Goal: Information Seeking & Learning: Learn about a topic

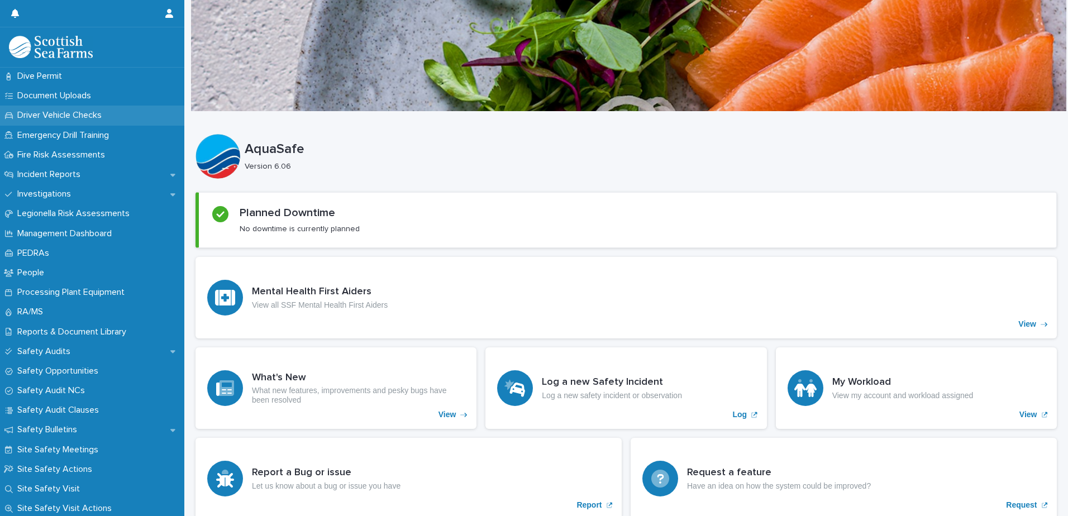
scroll to position [335, 0]
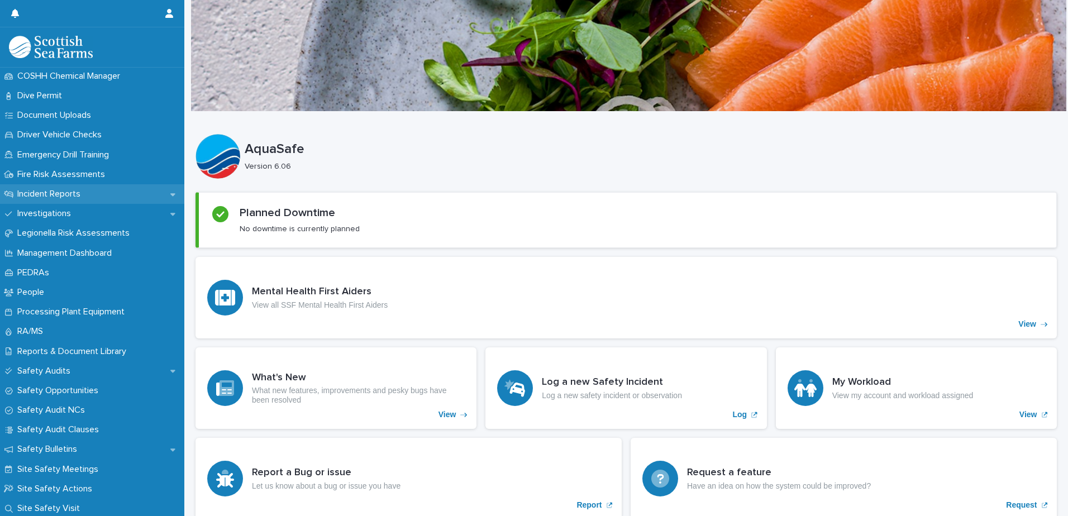
click at [83, 190] on p "Incident Reports" at bounding box center [51, 194] width 77 height 11
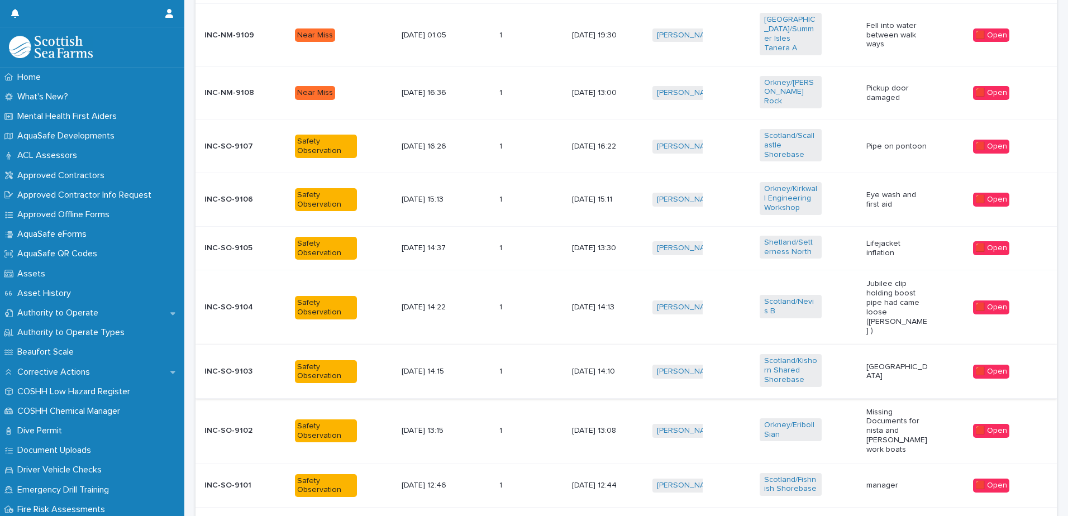
scroll to position [434, 0]
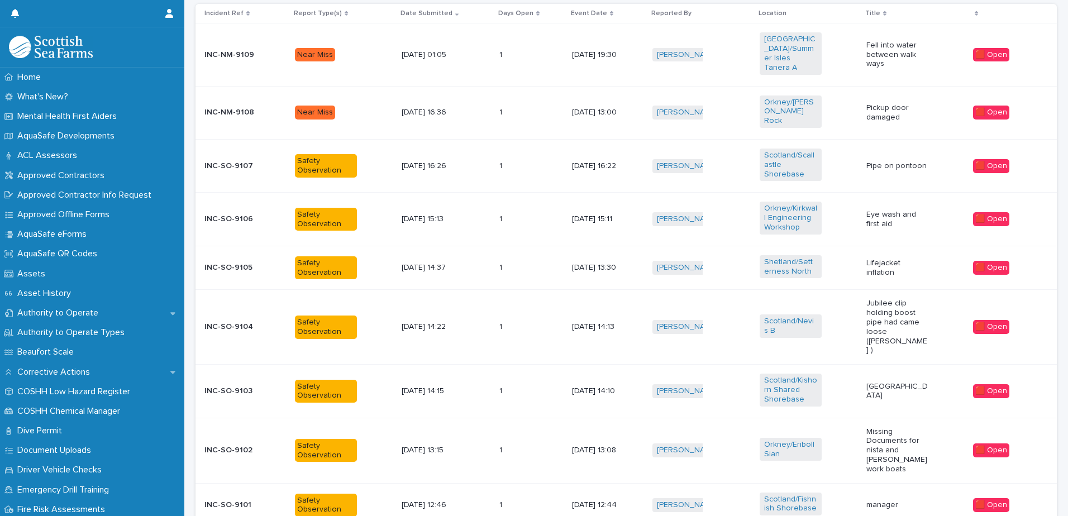
click at [875, 103] on p "Pickup door damaged" at bounding box center [897, 112] width 62 height 19
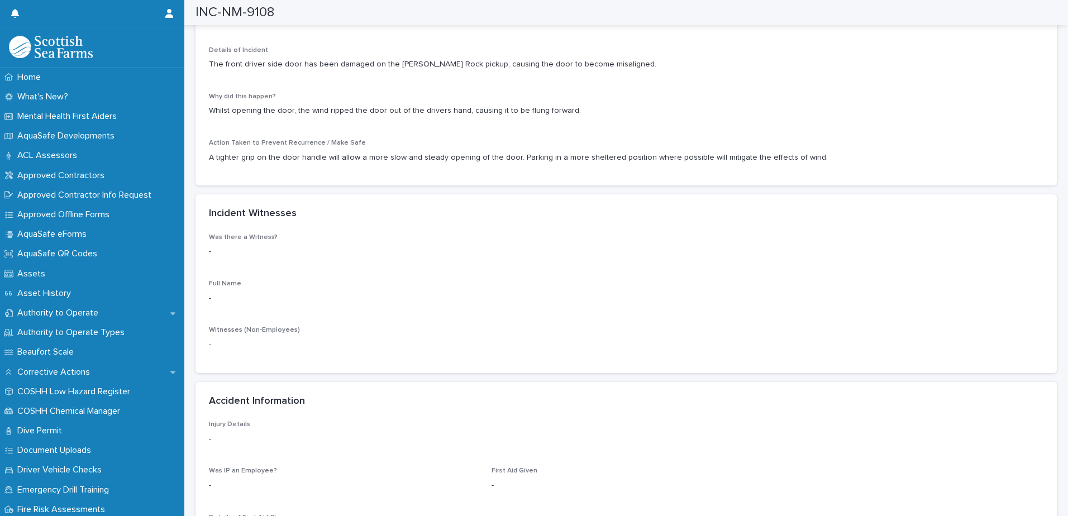
scroll to position [1173, 0]
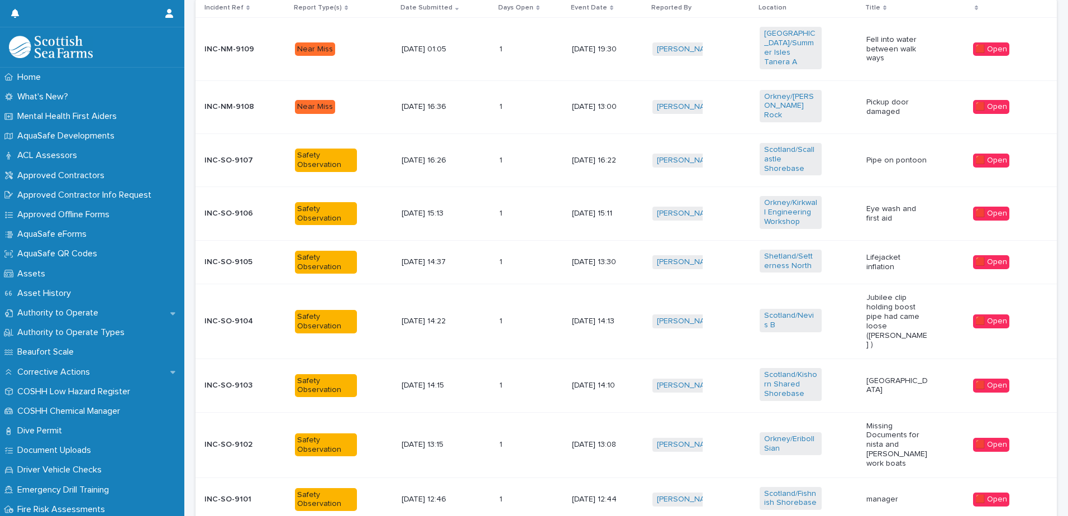
scroll to position [511, 0]
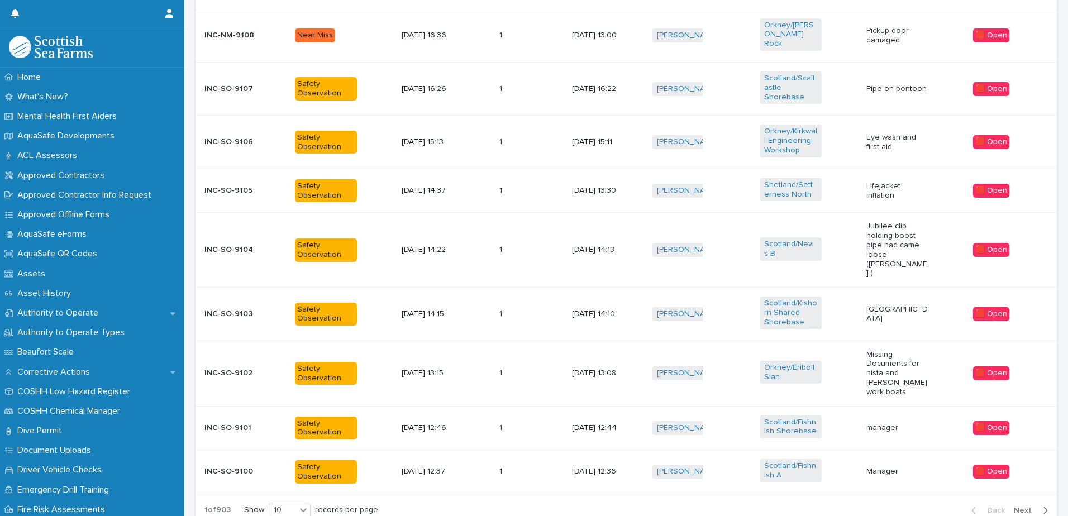
click at [572, 309] on p "[DATE] 14:10" at bounding box center [603, 313] width 62 height 9
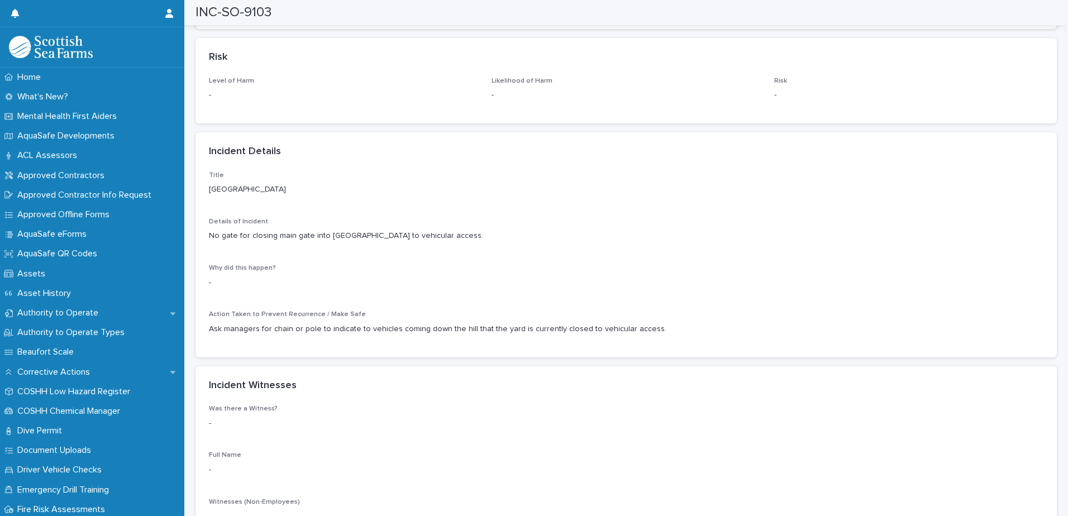
scroll to position [894, 0]
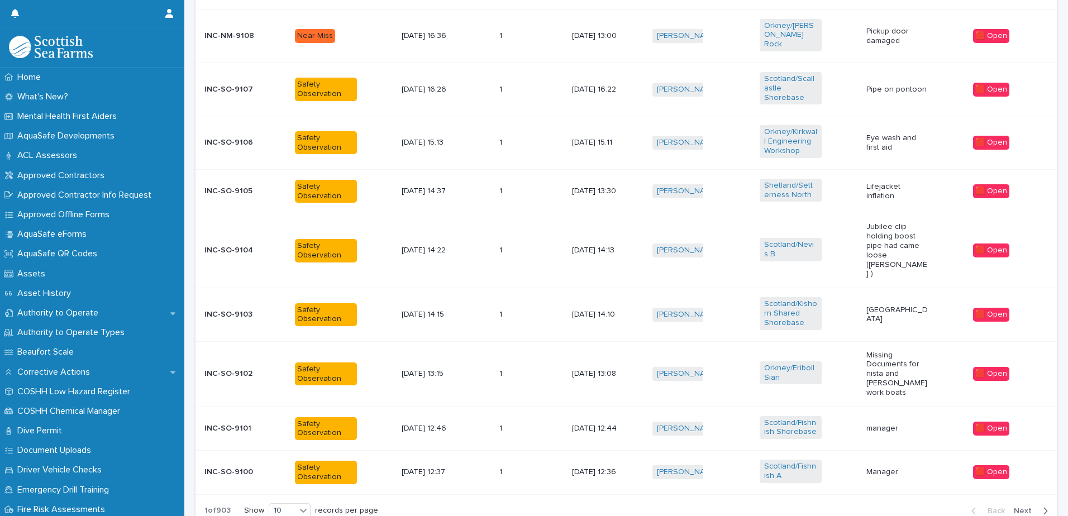
scroll to position [511, 0]
click at [1015, 507] on span "Next" at bounding box center [1026, 511] width 25 height 8
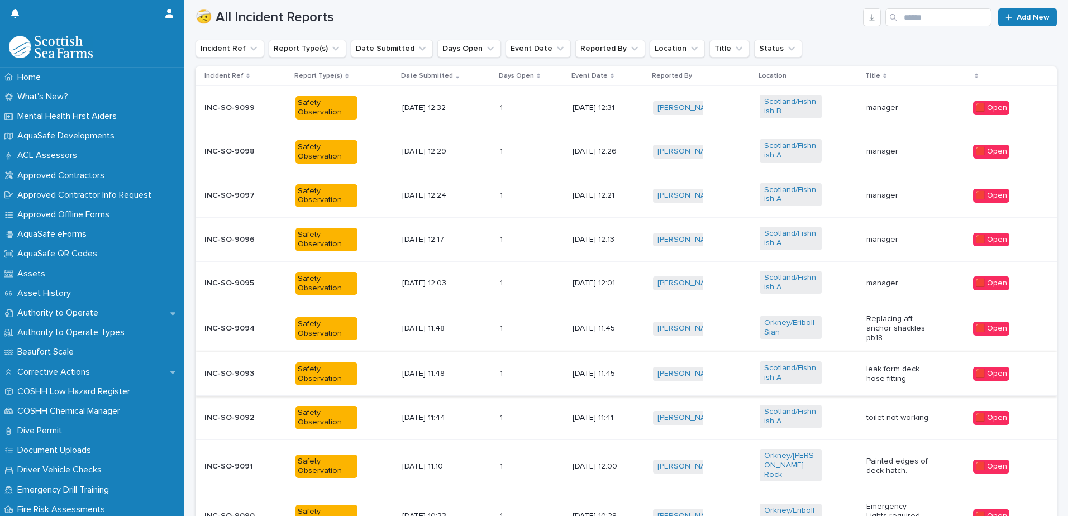
scroll to position [427, 0]
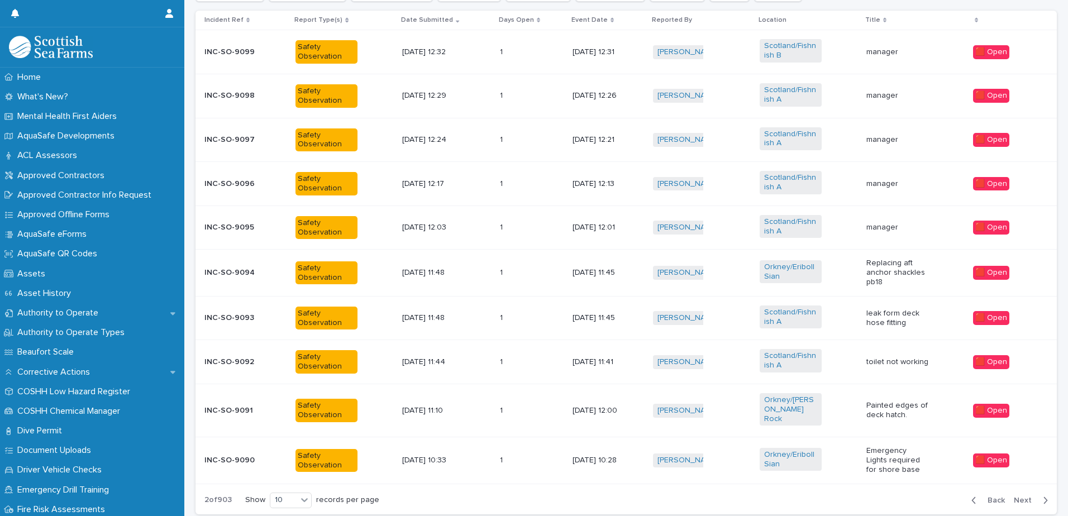
click at [526, 96] on div "1 1" at bounding box center [532, 96] width 64 height 18
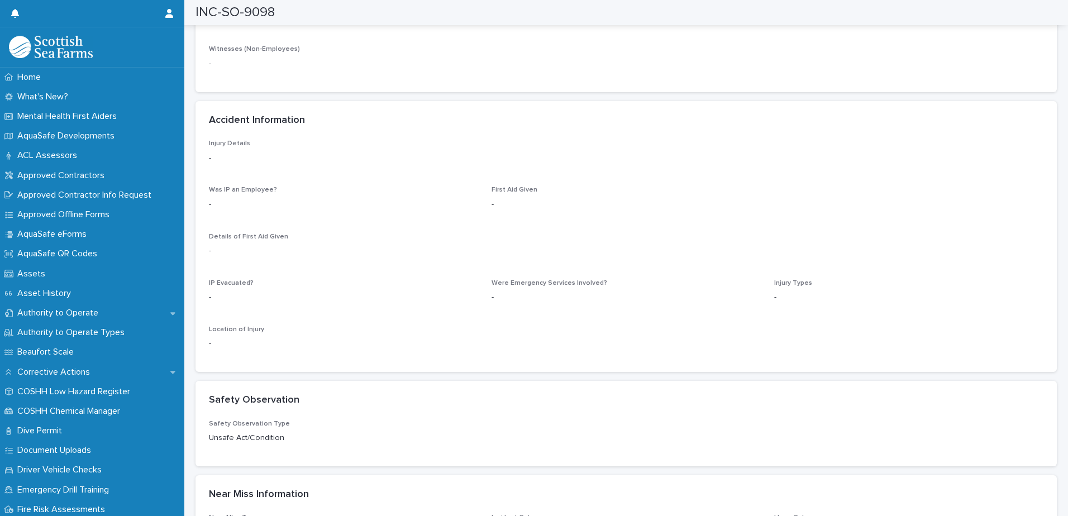
scroll to position [1229, 0]
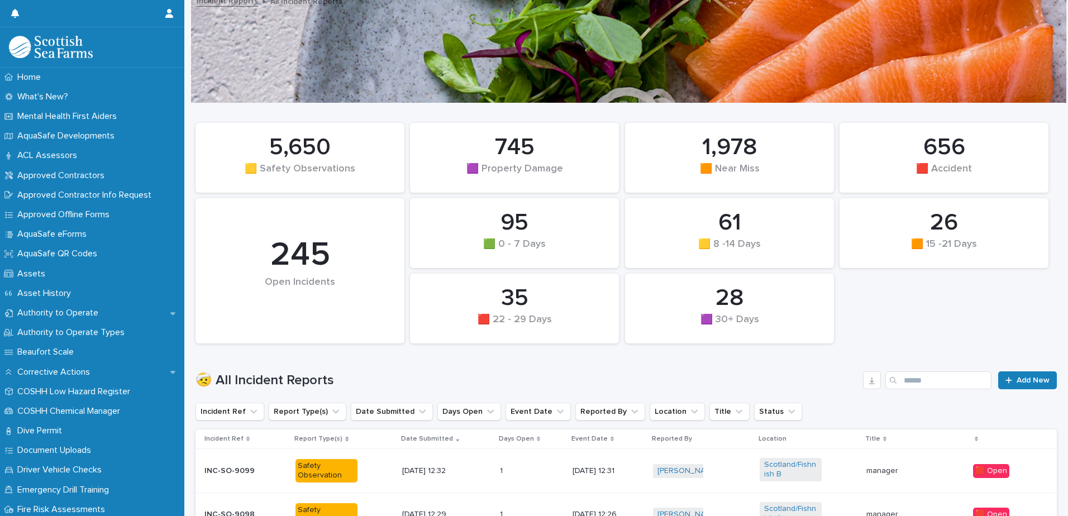
scroll to position [120, 0]
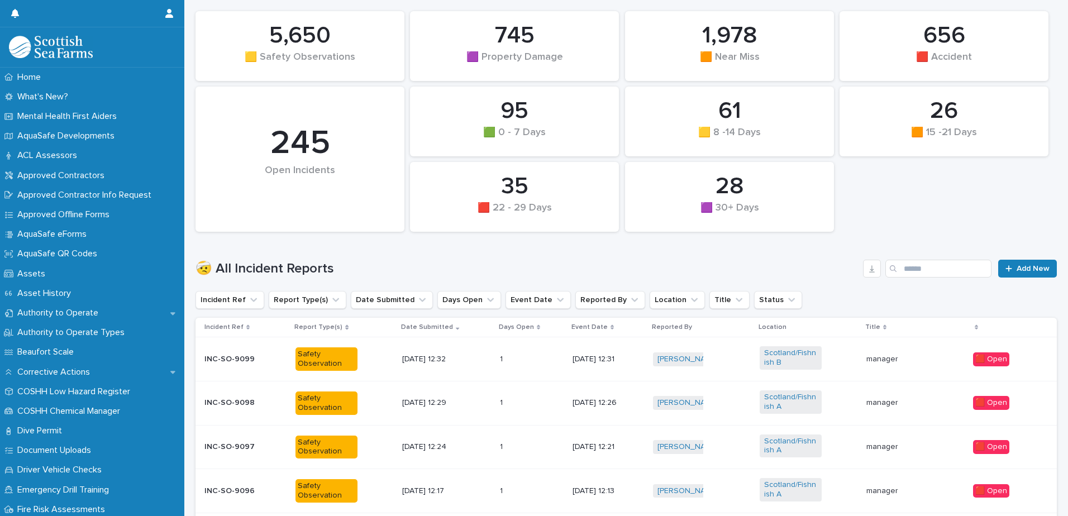
click at [593, 403] on p "[DATE] 12:26" at bounding box center [604, 402] width 62 height 9
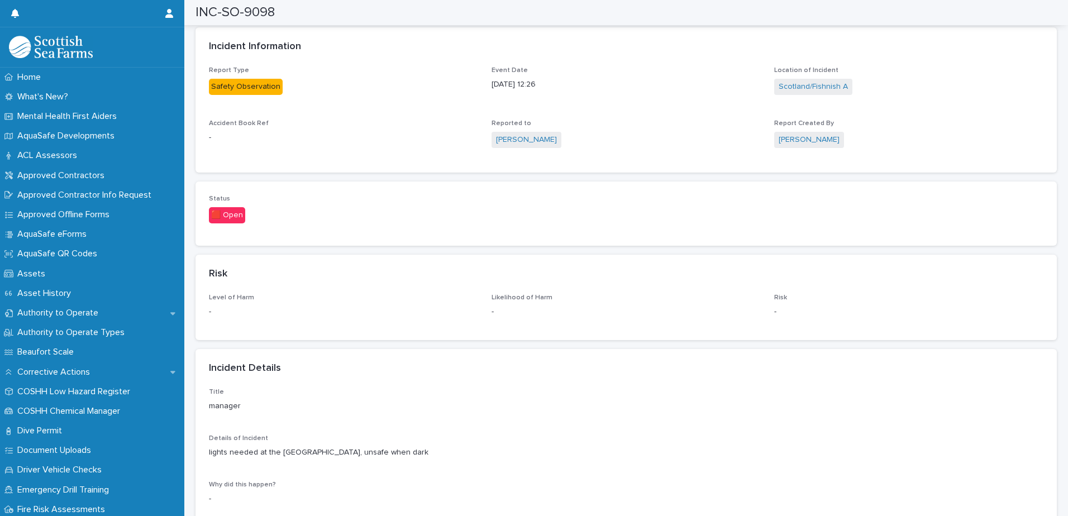
scroll to position [568, 0]
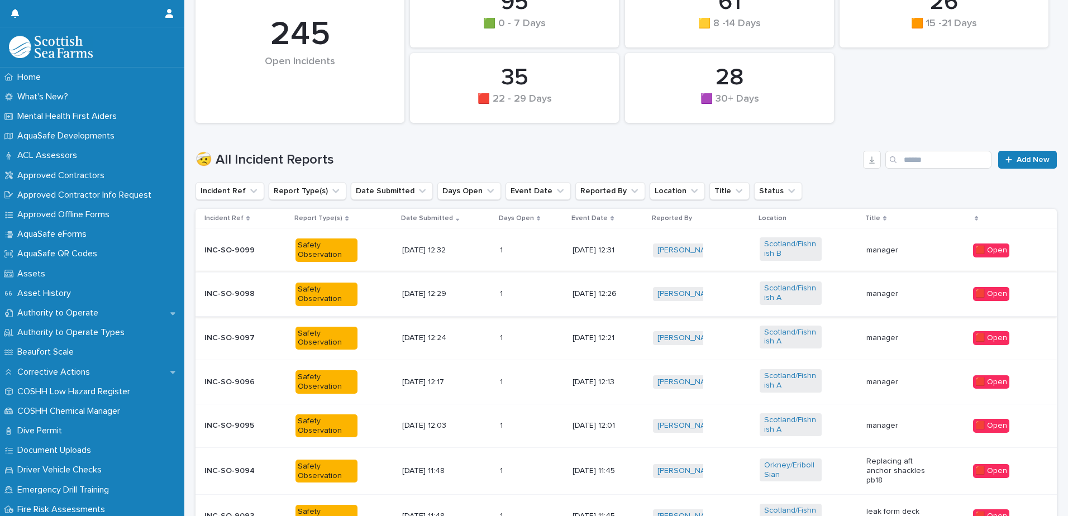
scroll to position [344, 0]
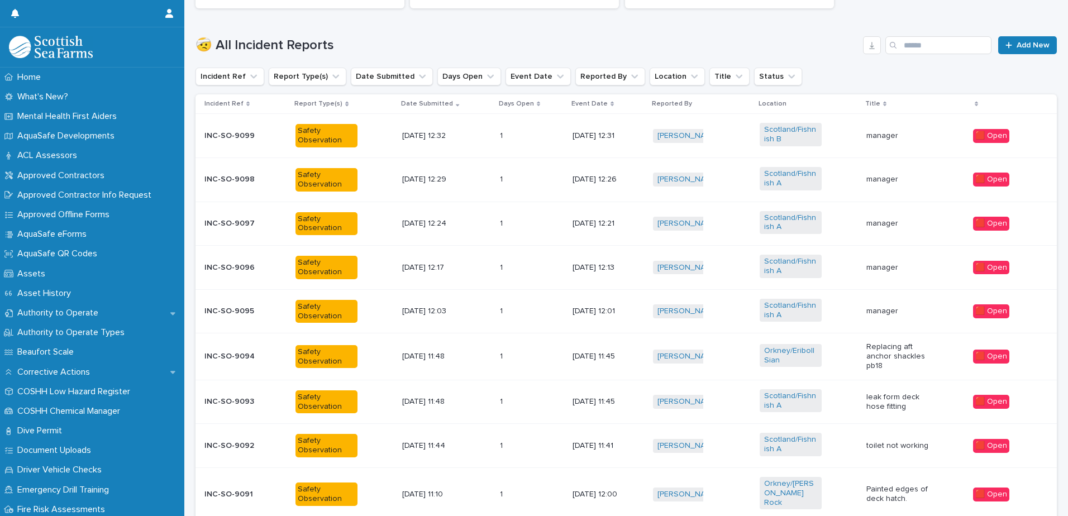
click at [543, 309] on div "1 1" at bounding box center [532, 311] width 64 height 18
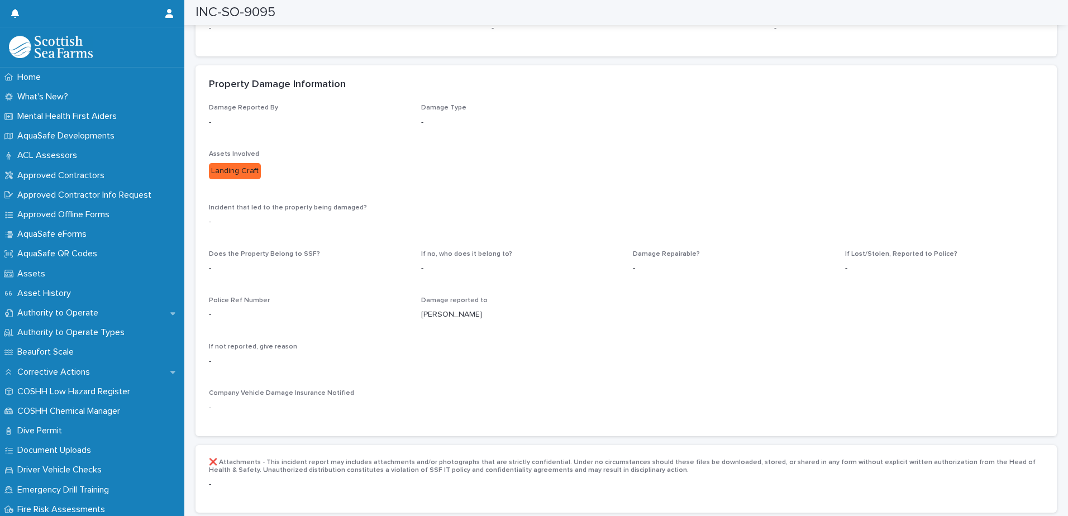
scroll to position [1732, 0]
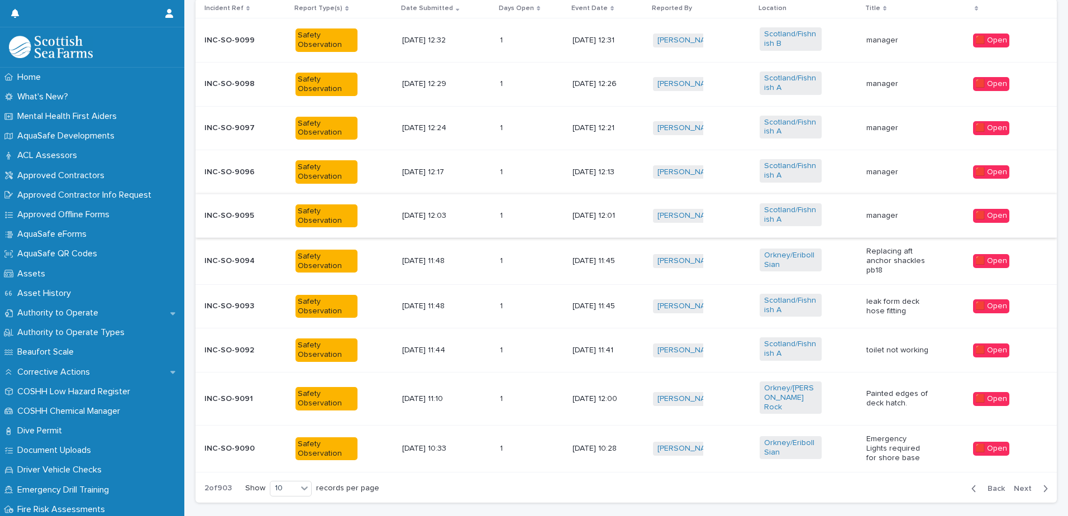
scroll to position [489, 0]
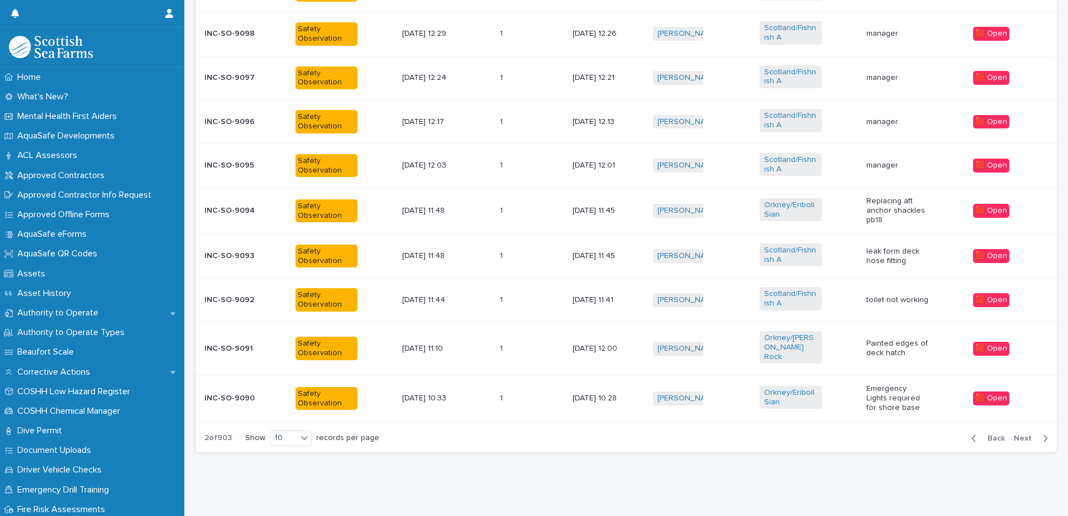
click at [537, 300] on div "1 1" at bounding box center [532, 300] width 64 height 18
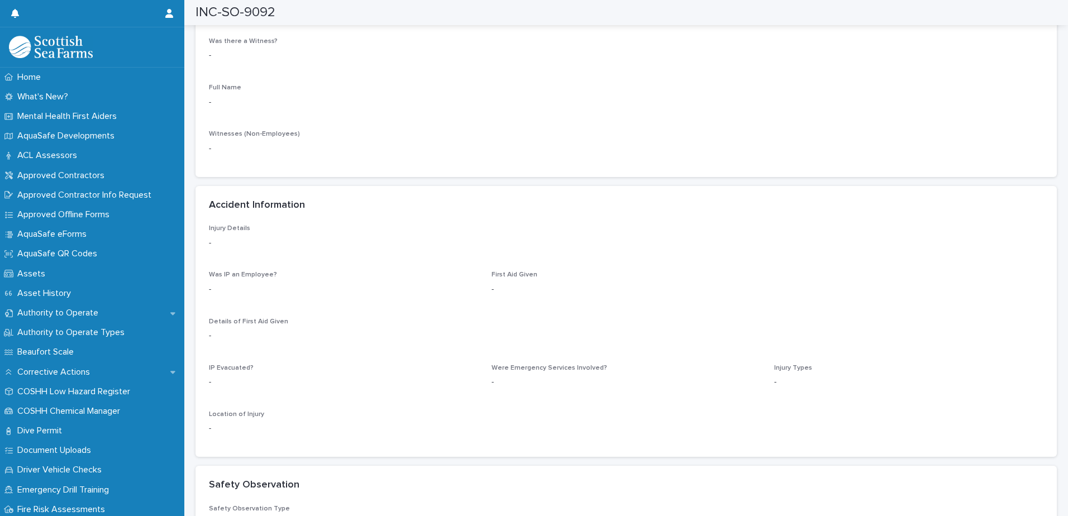
scroll to position [1173, 0]
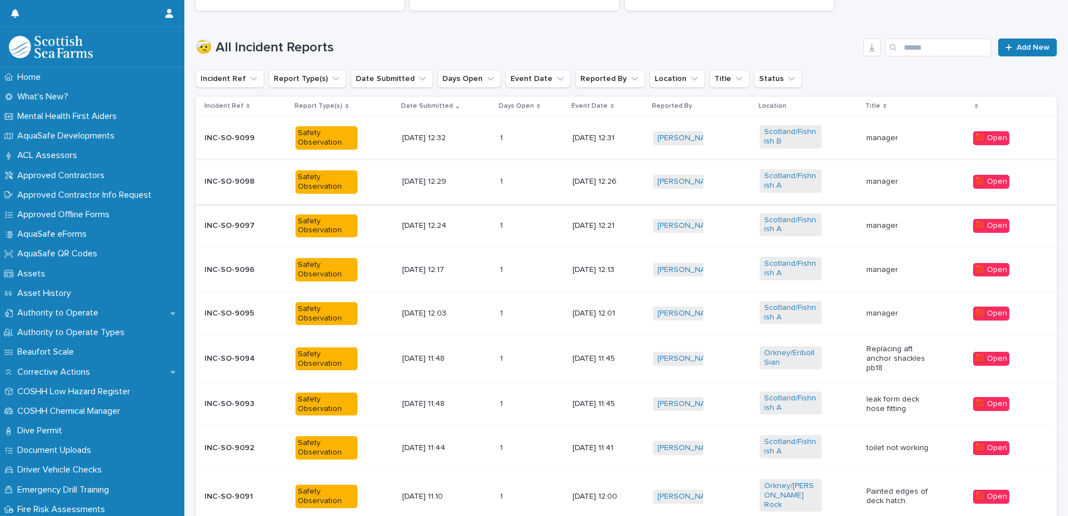
scroll to position [344, 0]
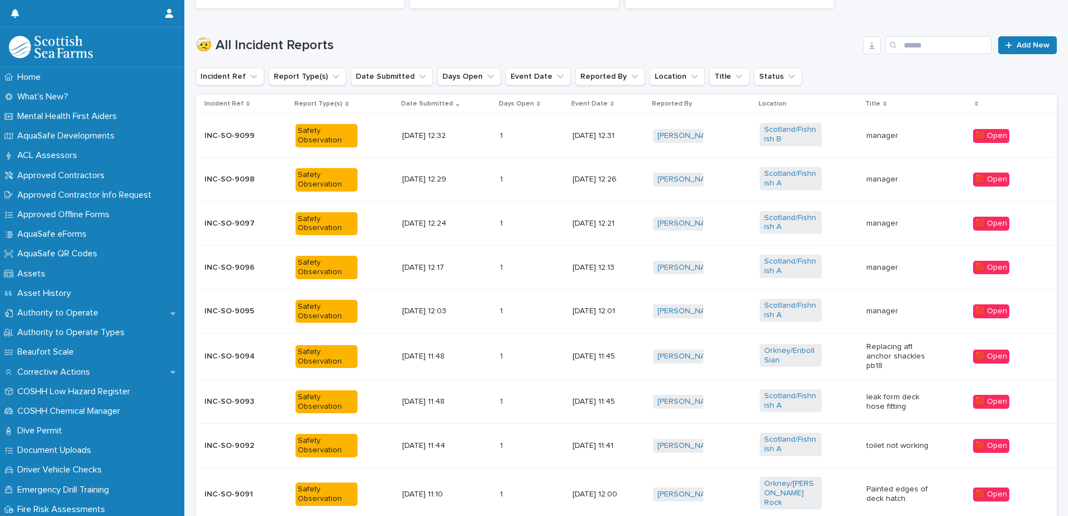
click at [546, 228] on div "1 1" at bounding box center [532, 223] width 64 height 18
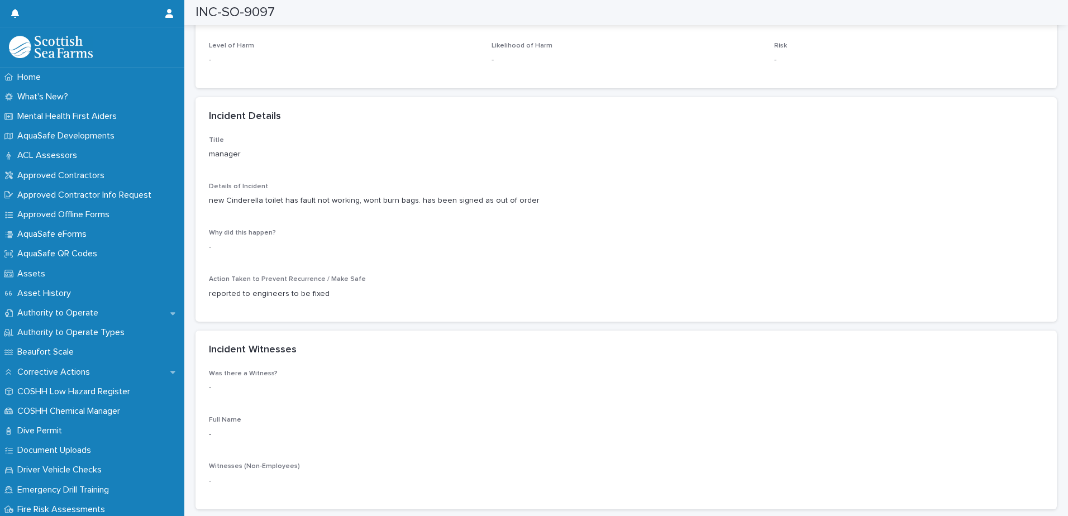
scroll to position [838, 0]
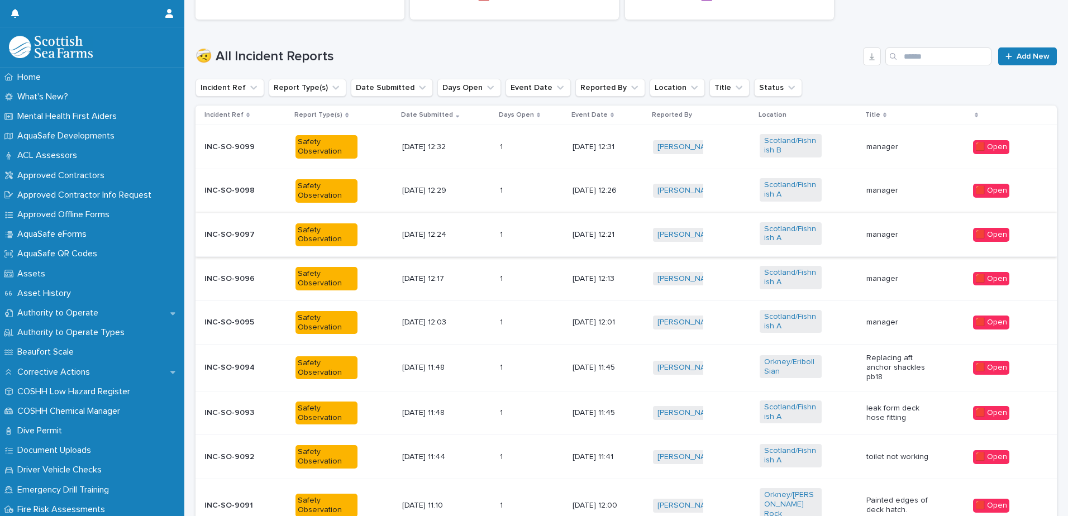
scroll to position [399, 0]
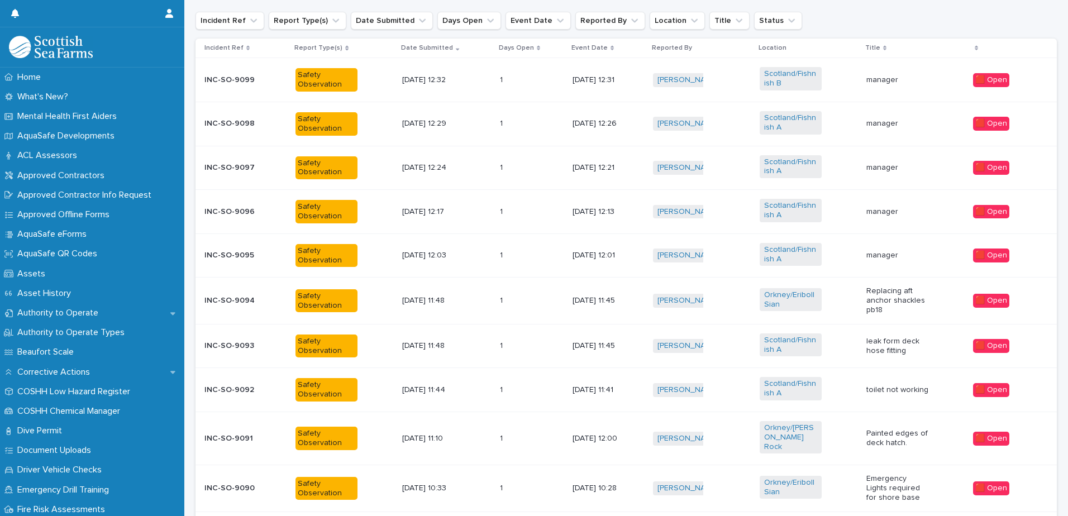
click at [468, 76] on div "[DATE] 12:32" at bounding box center [446, 80] width 89 height 18
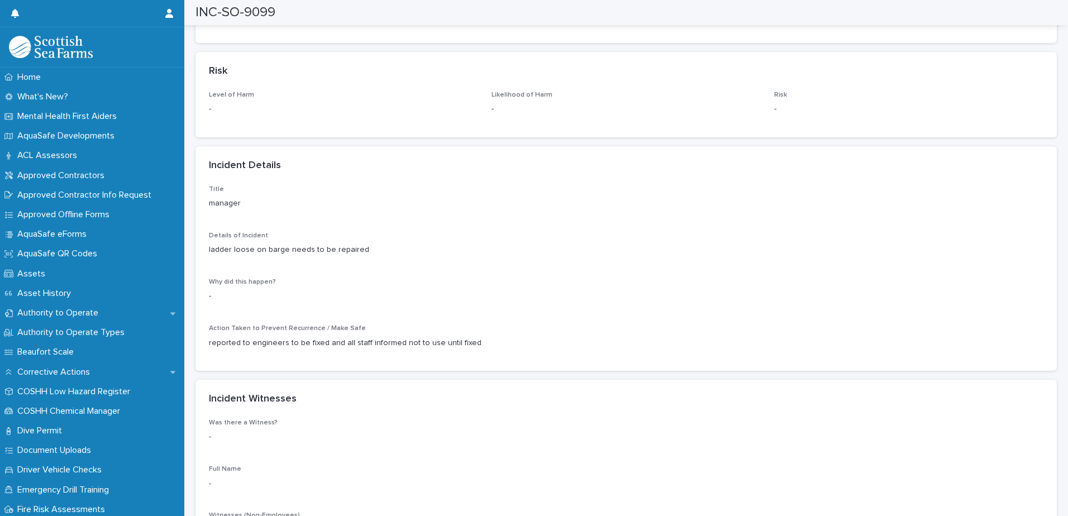
scroll to position [782, 0]
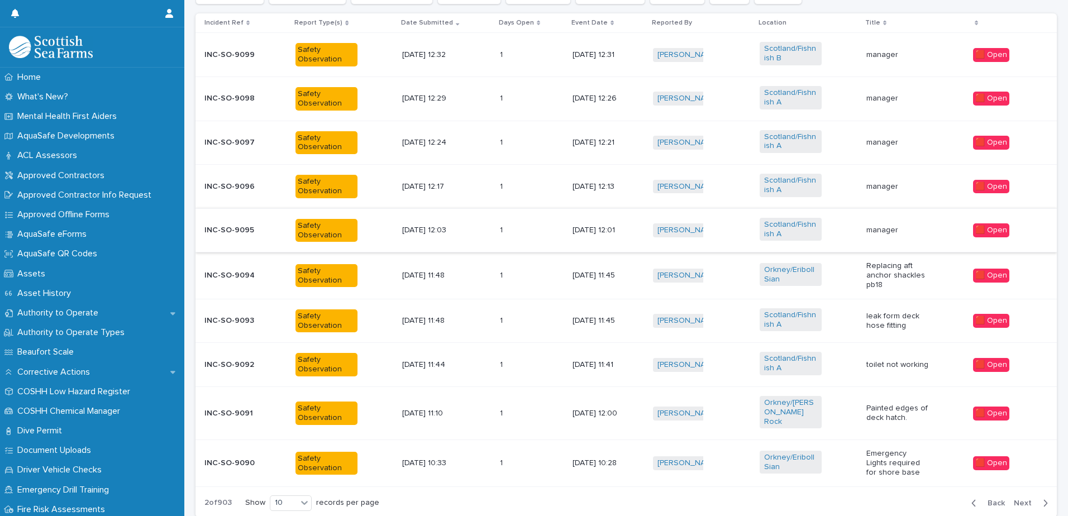
scroll to position [489, 0]
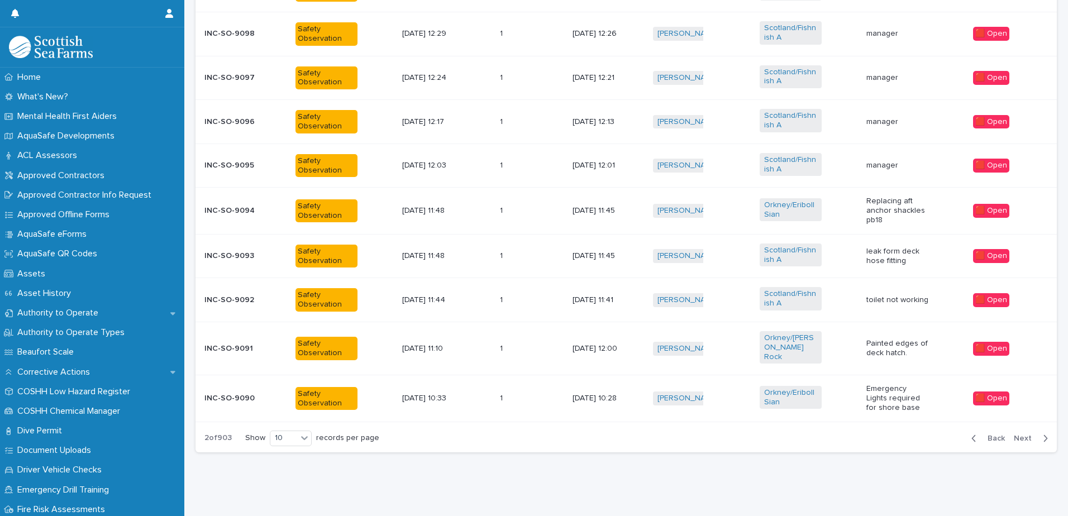
click at [1023, 435] on span "Next" at bounding box center [1026, 439] width 25 height 8
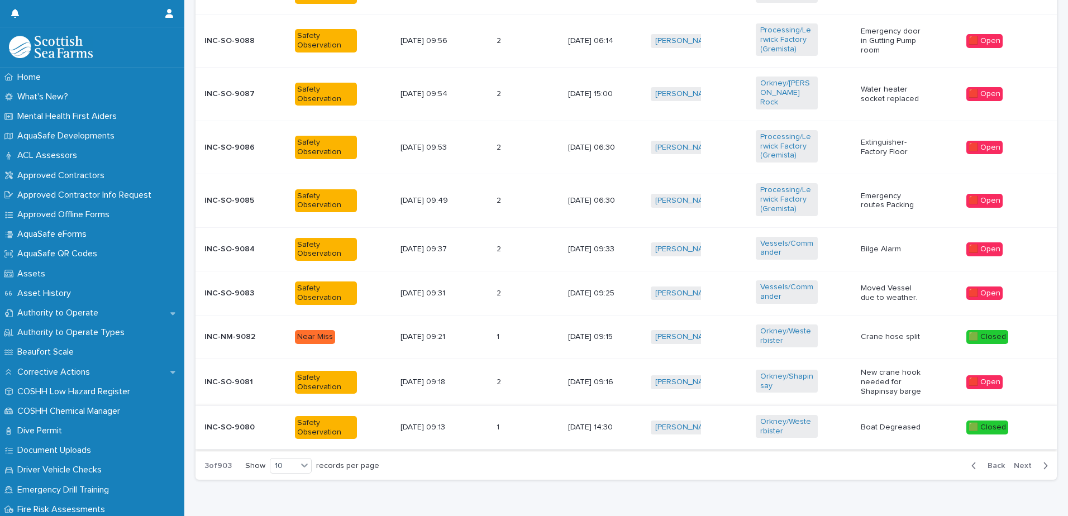
scroll to position [502, 0]
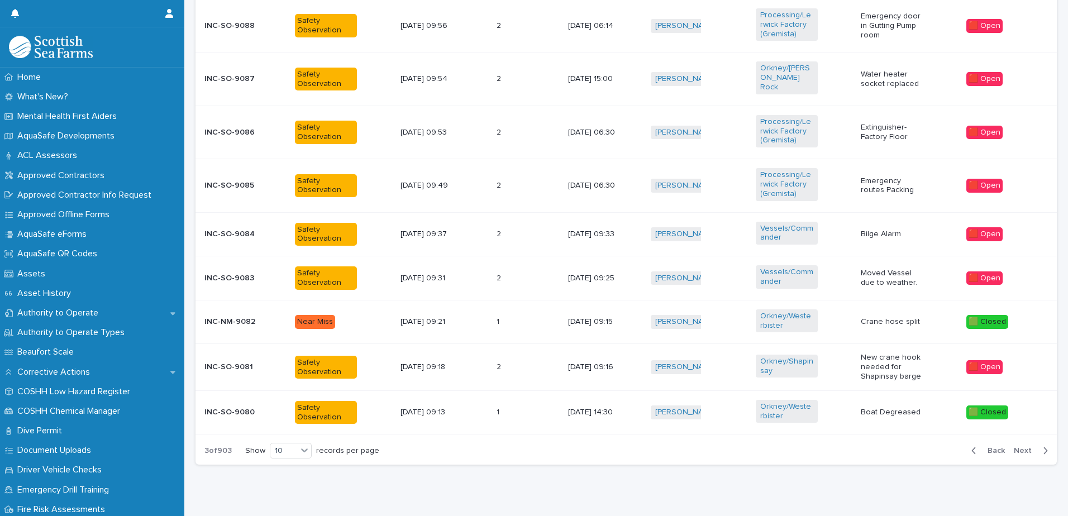
click at [877, 269] on p "Moved Vessel due to weather." at bounding box center [892, 278] width 62 height 19
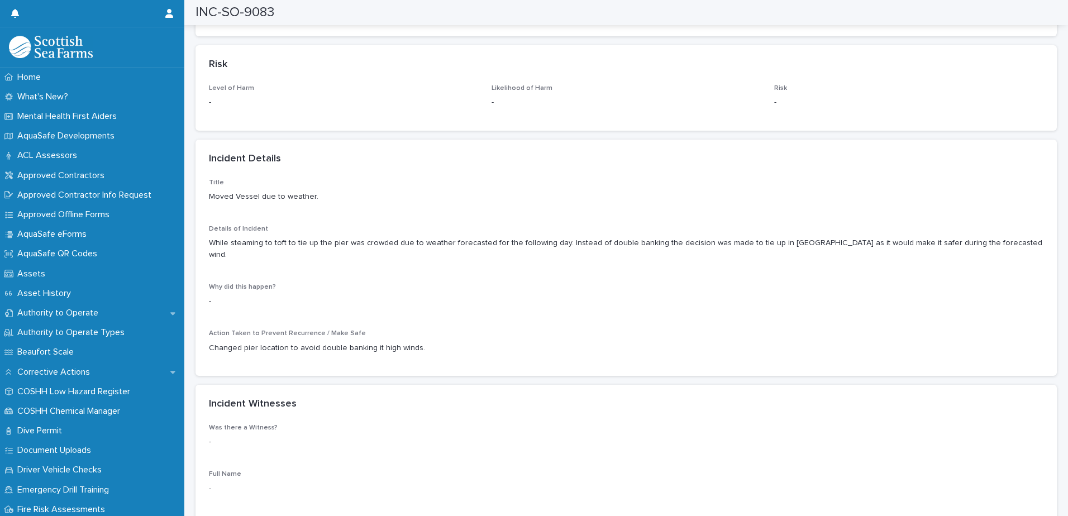
scroll to position [838, 0]
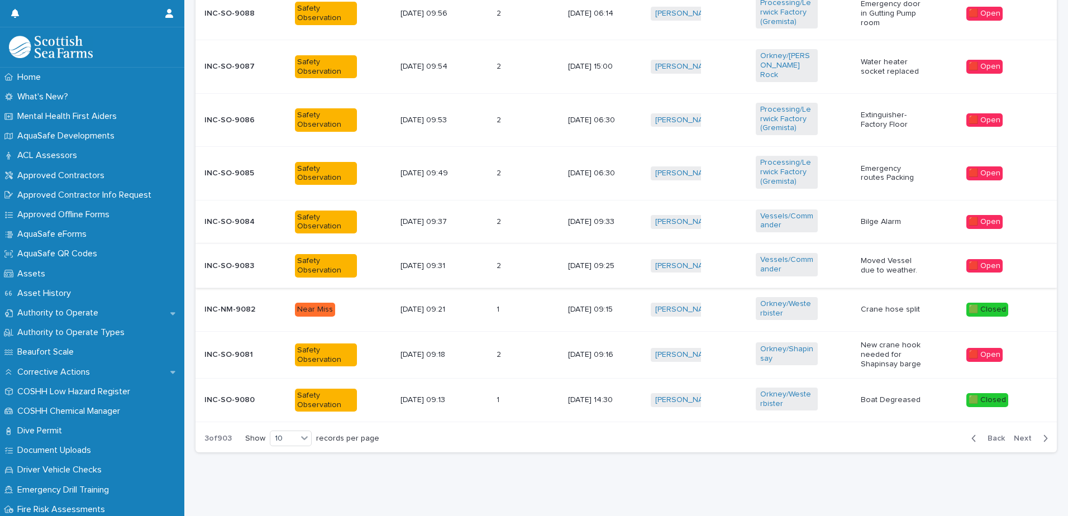
scroll to position [515, 0]
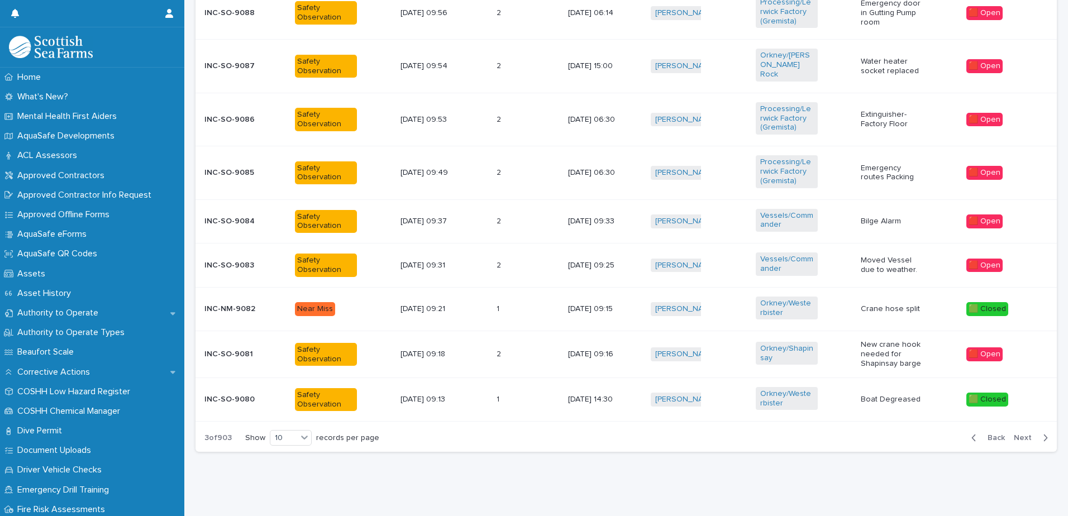
click at [1021, 434] on span "Next" at bounding box center [1026, 438] width 25 height 8
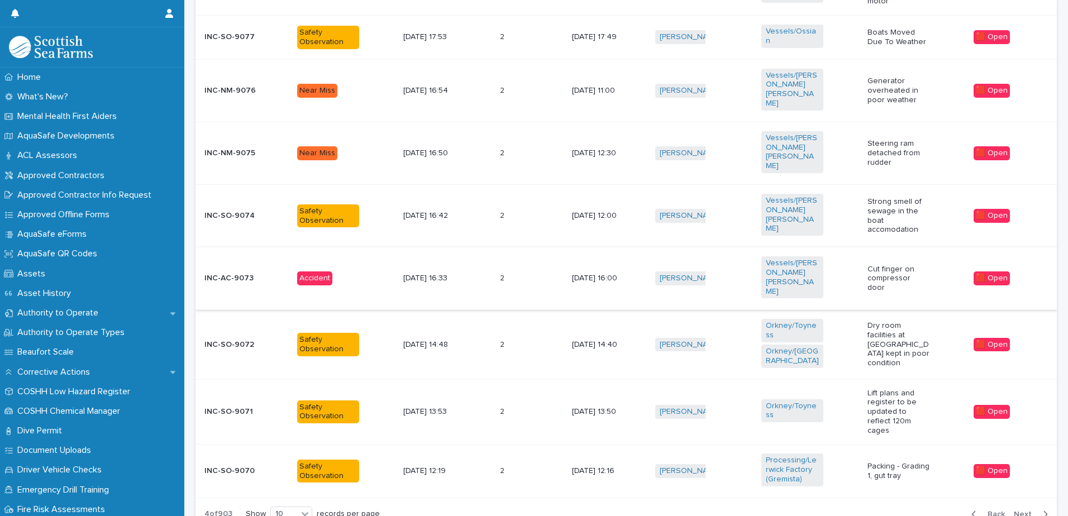
scroll to position [568, 0]
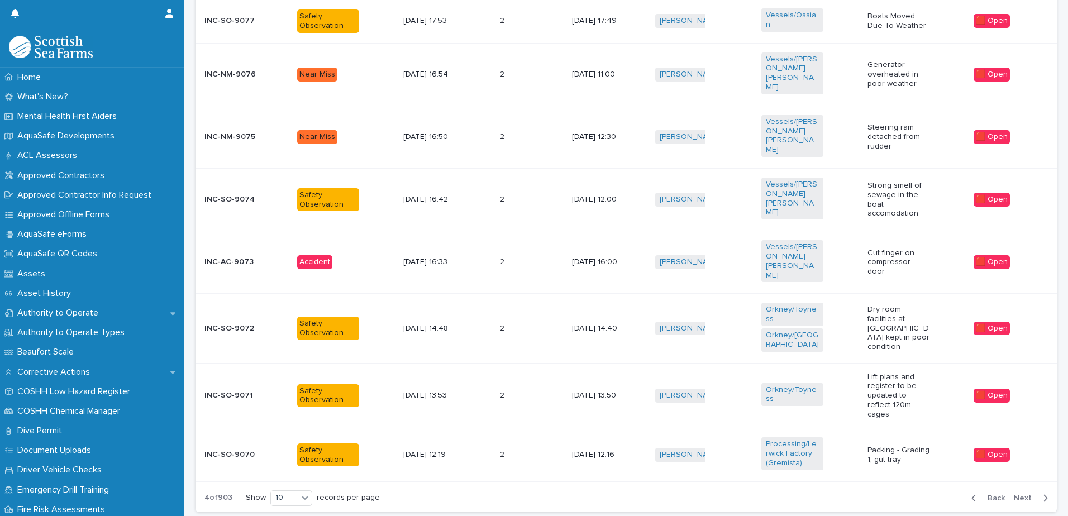
click at [587, 195] on p "[DATE] 12:00" at bounding box center [603, 199] width 62 height 9
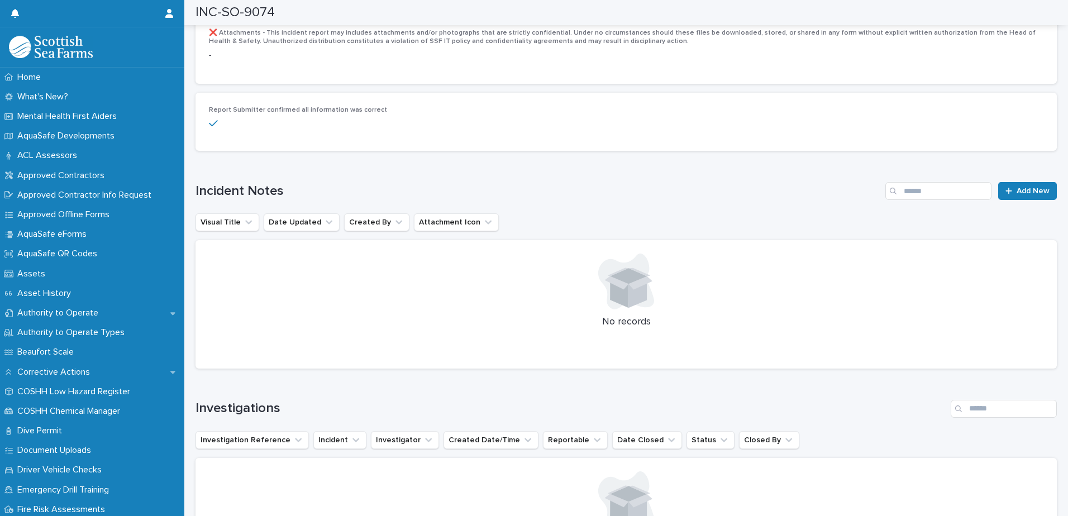
scroll to position [2321, 0]
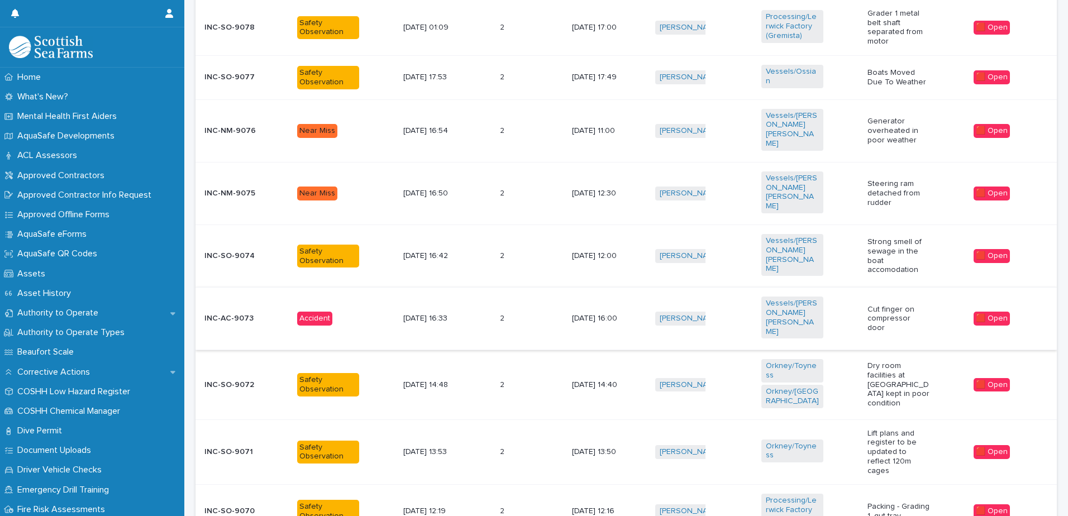
scroll to position [567, 0]
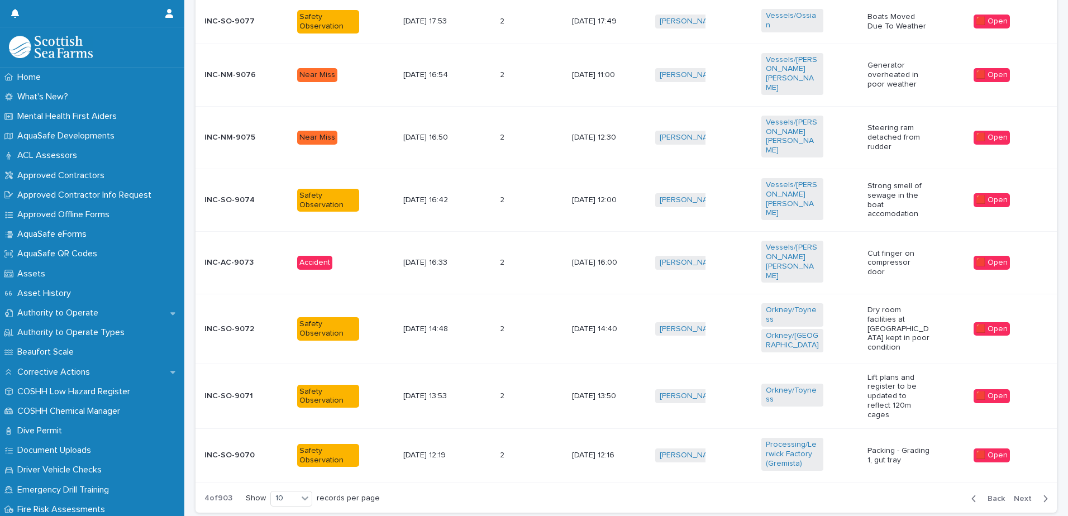
click at [568, 294] on td "[DATE] 14:40" at bounding box center [609, 328] width 83 height 69
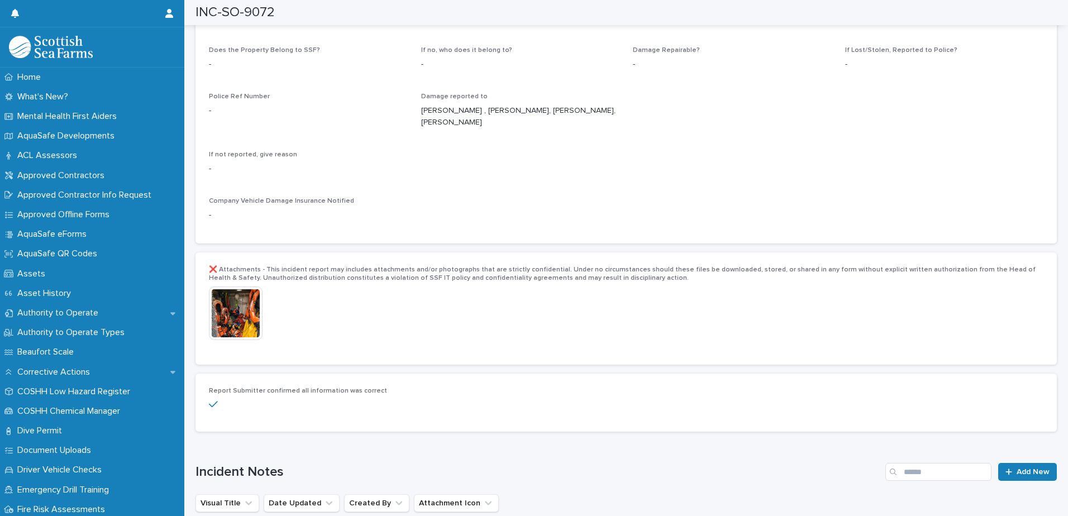
scroll to position [2123, 0]
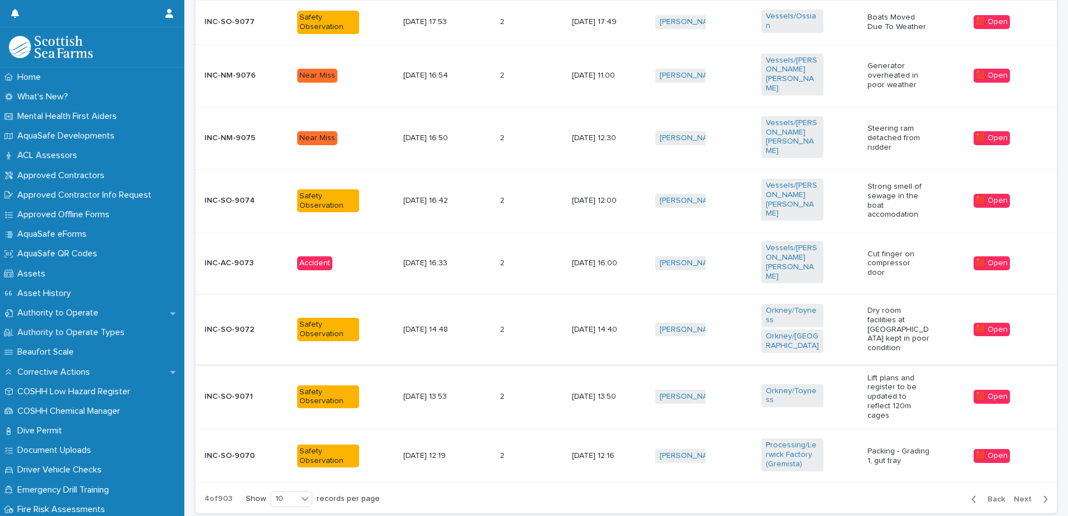
scroll to position [568, 0]
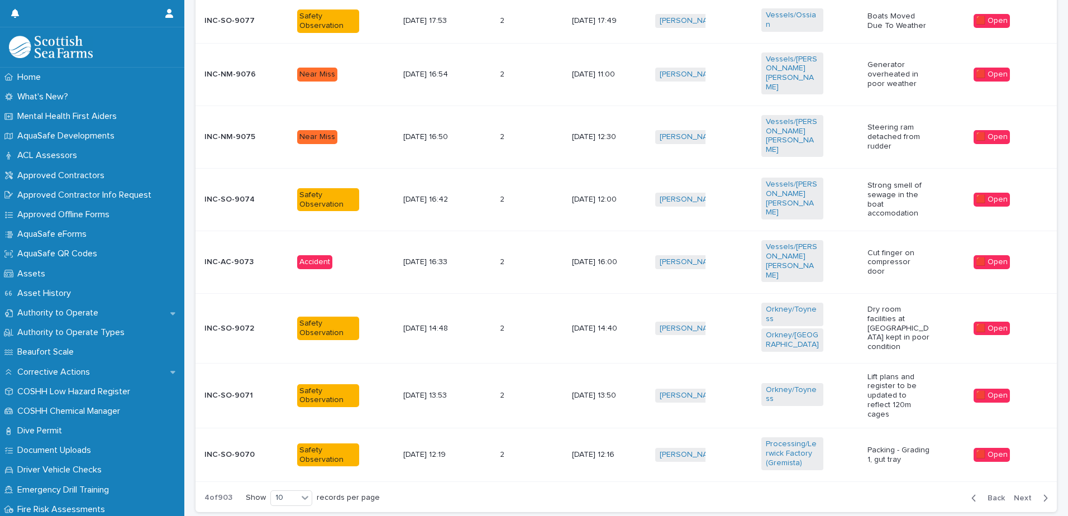
click at [604, 391] on p "[DATE] 13:50" at bounding box center [603, 395] width 62 height 9
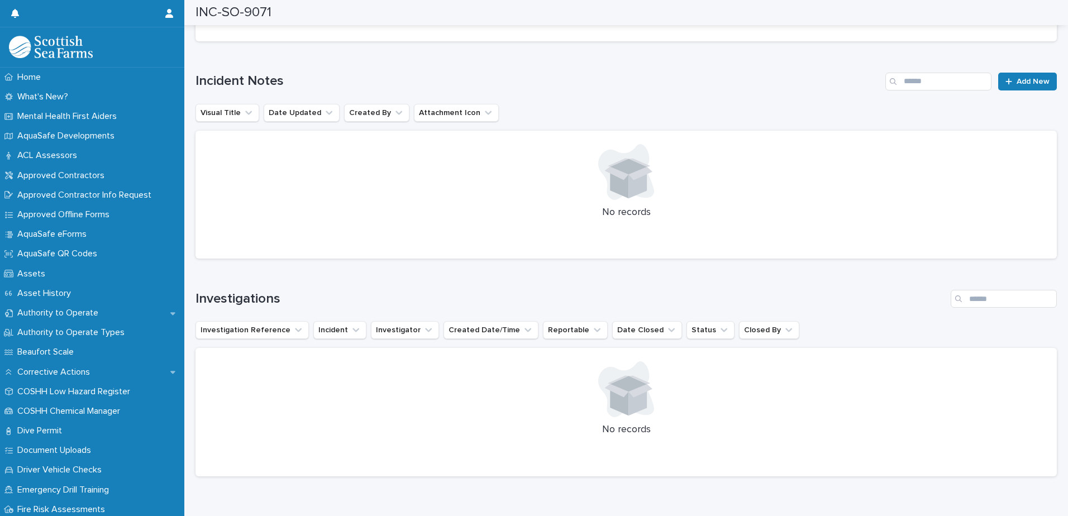
scroll to position [2290, 0]
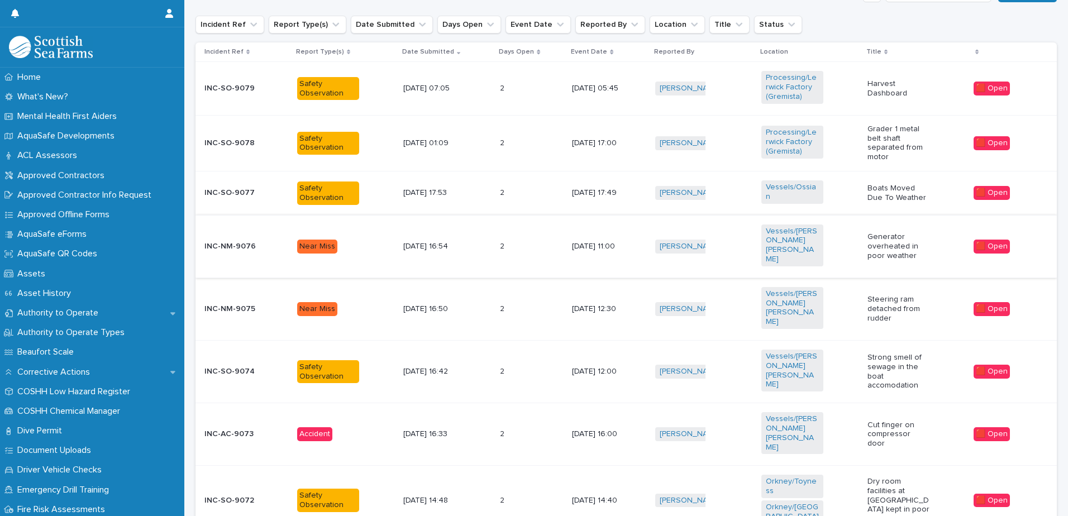
scroll to position [568, 0]
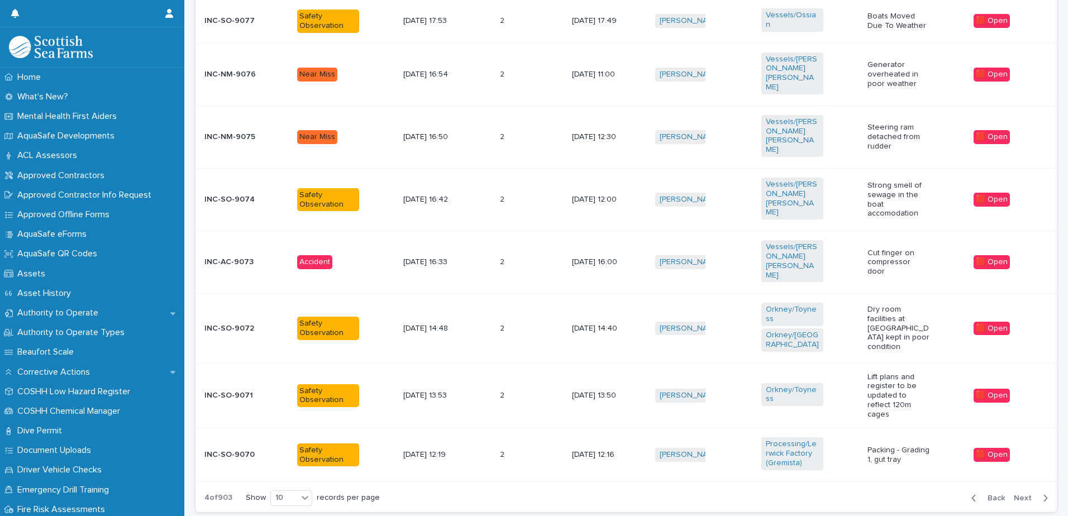
click at [1014, 494] on span "Next" at bounding box center [1026, 498] width 25 height 8
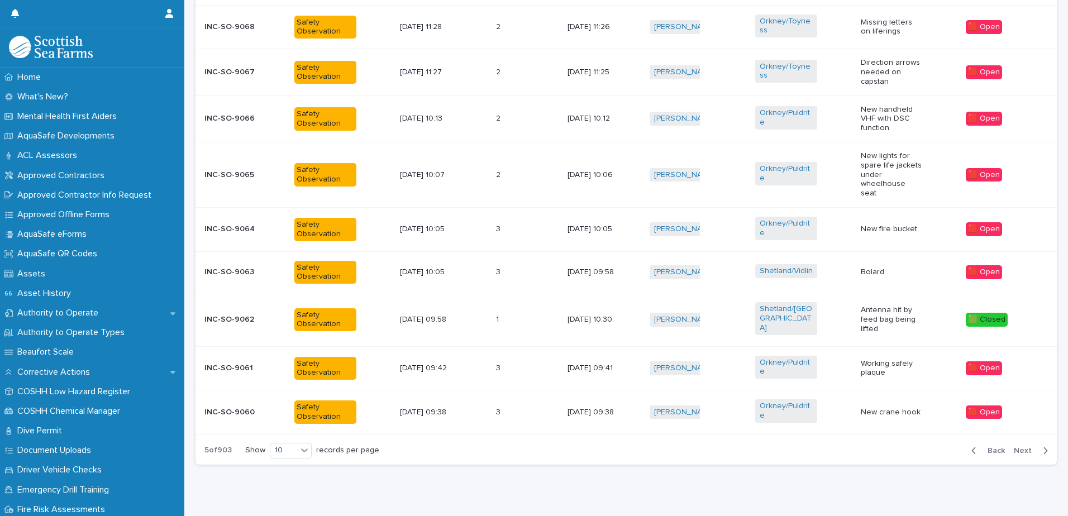
scroll to position [514, 0]
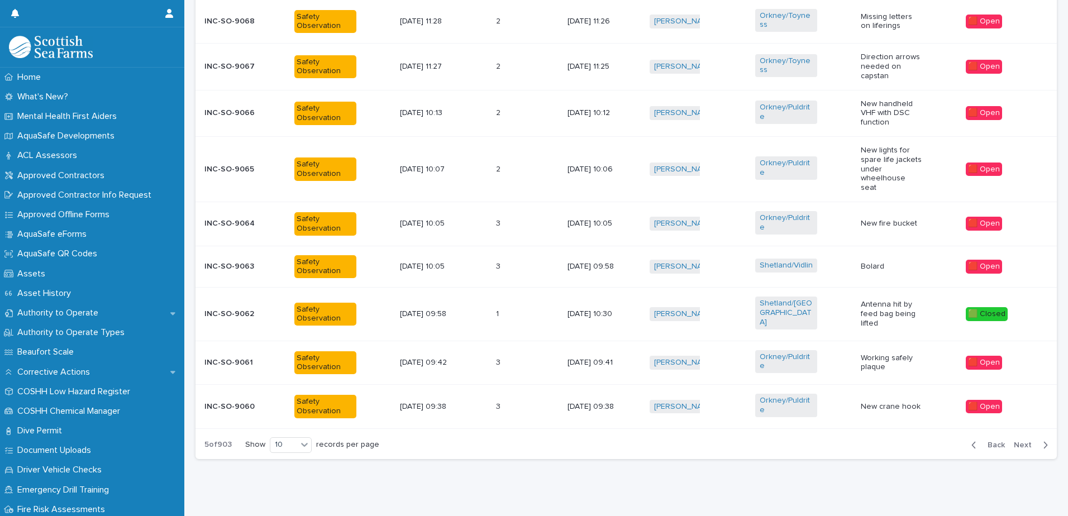
click at [1019, 441] on span "Next" at bounding box center [1026, 445] width 25 height 8
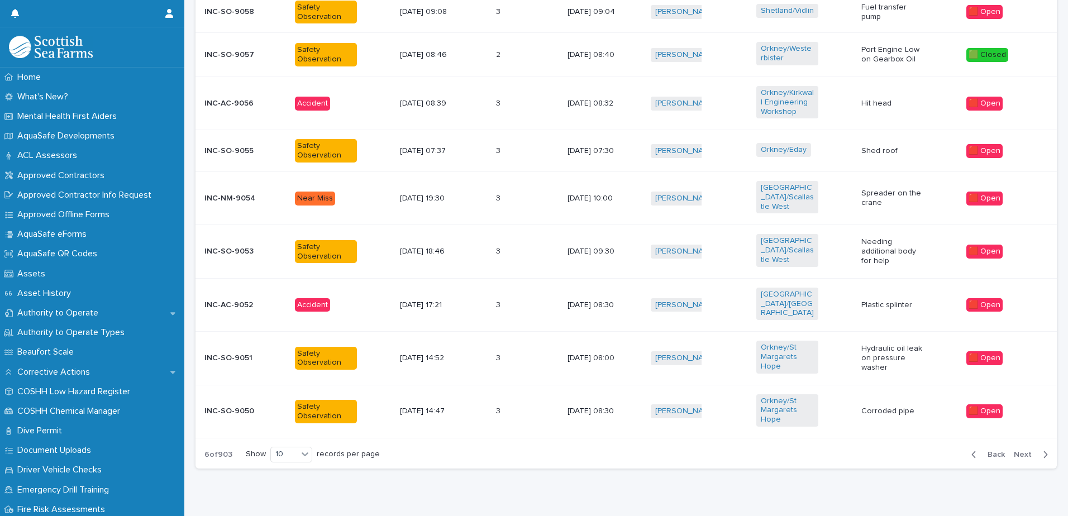
scroll to position [457, 0]
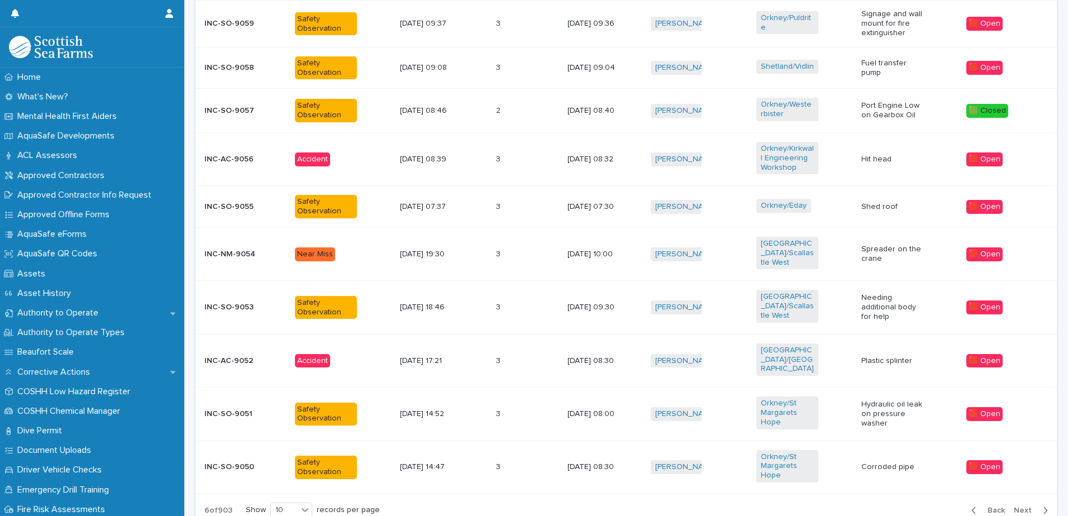
click at [864, 297] on p "Needing additional body for help" at bounding box center [892, 307] width 62 height 28
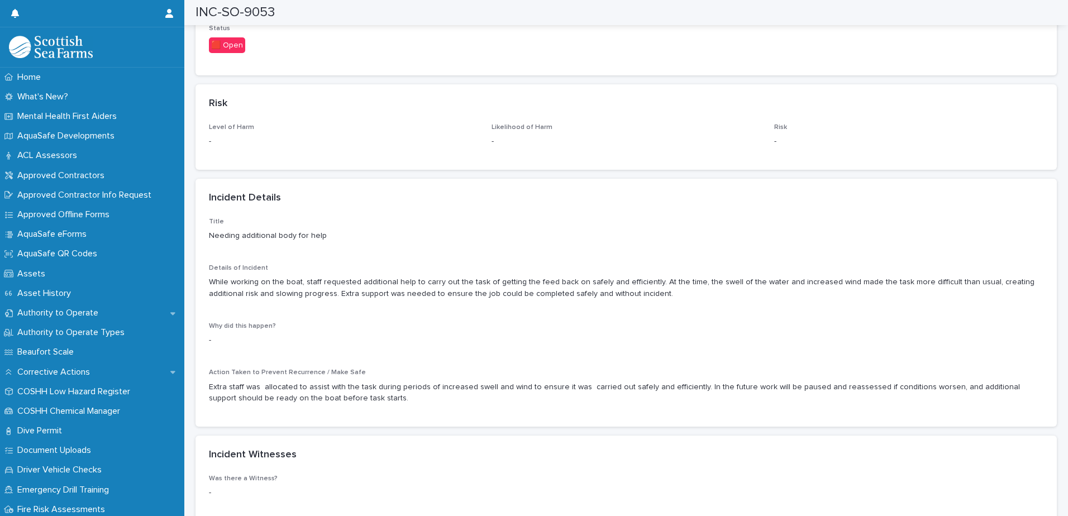
scroll to position [782, 0]
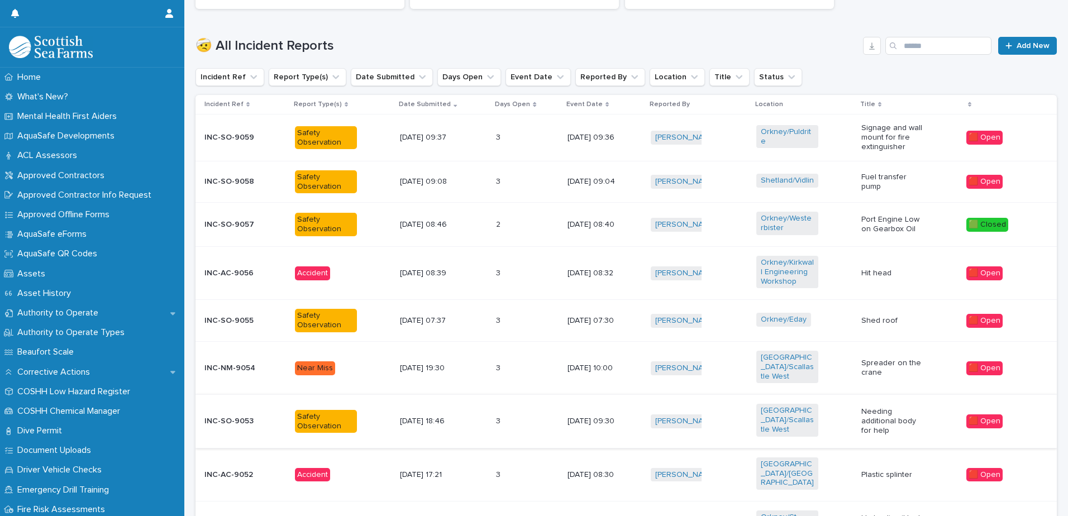
scroll to position [344, 0]
click at [871, 314] on div "Shed roof" at bounding box center [892, 319] width 62 height 12
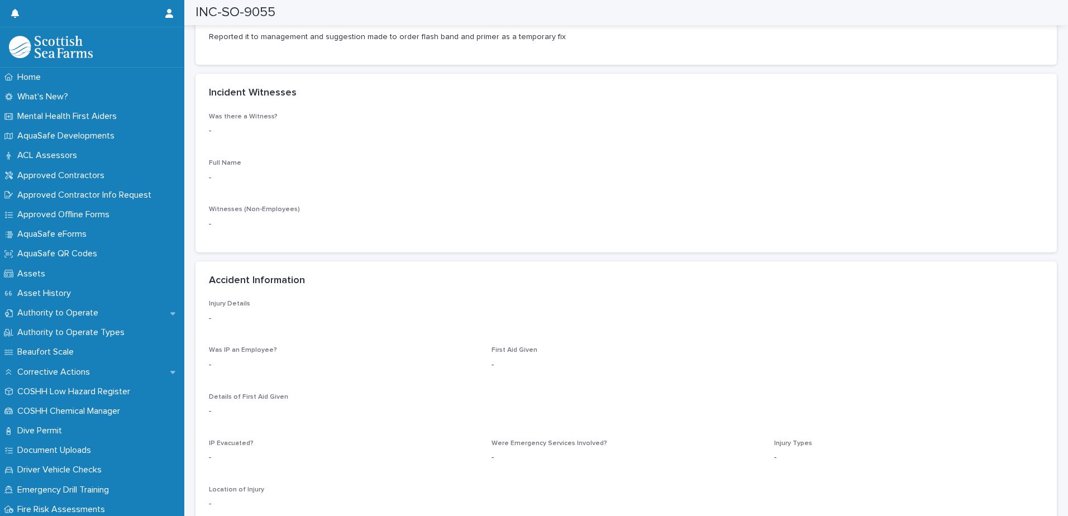
scroll to position [1117, 0]
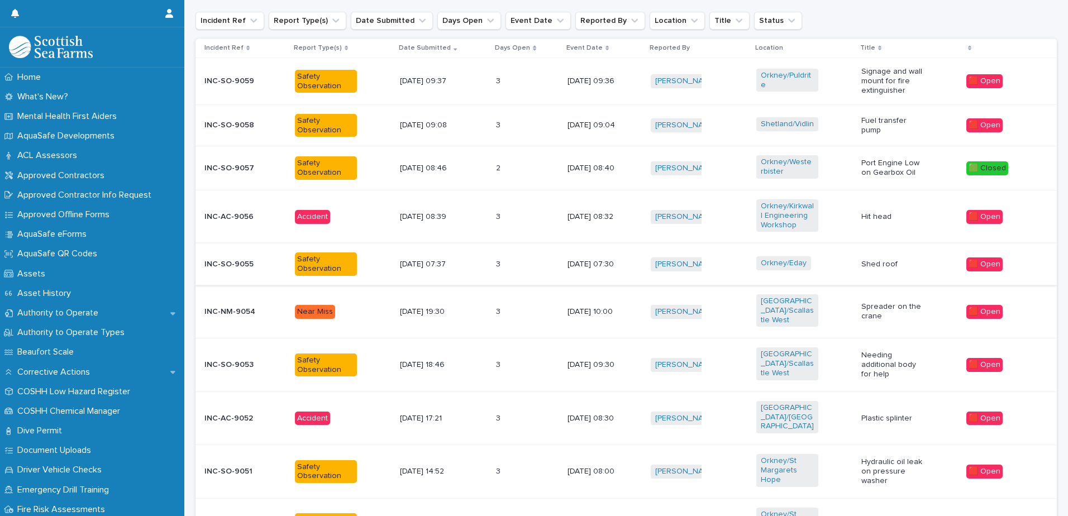
scroll to position [455, 0]
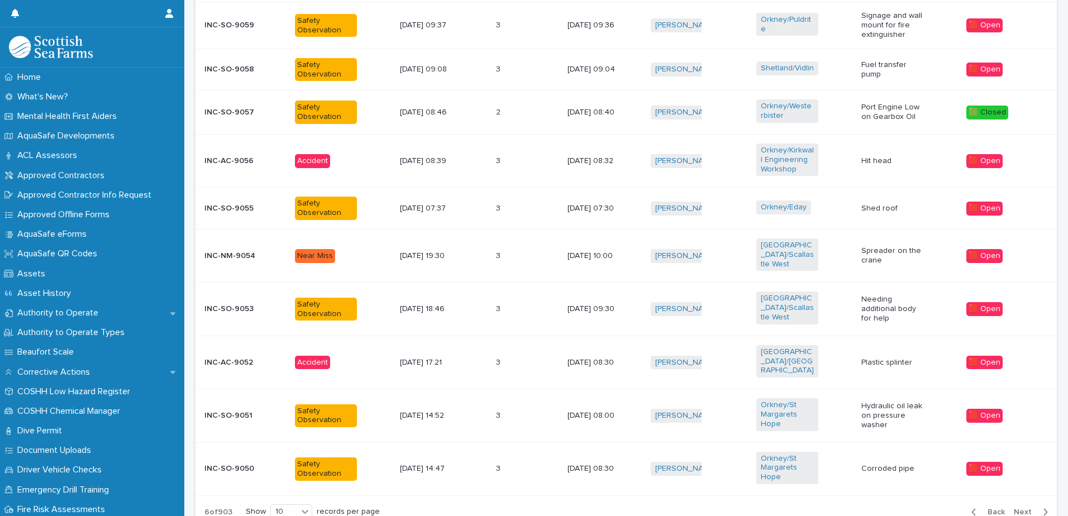
click at [1016, 507] on button "Next" at bounding box center [1032, 512] width 47 height 10
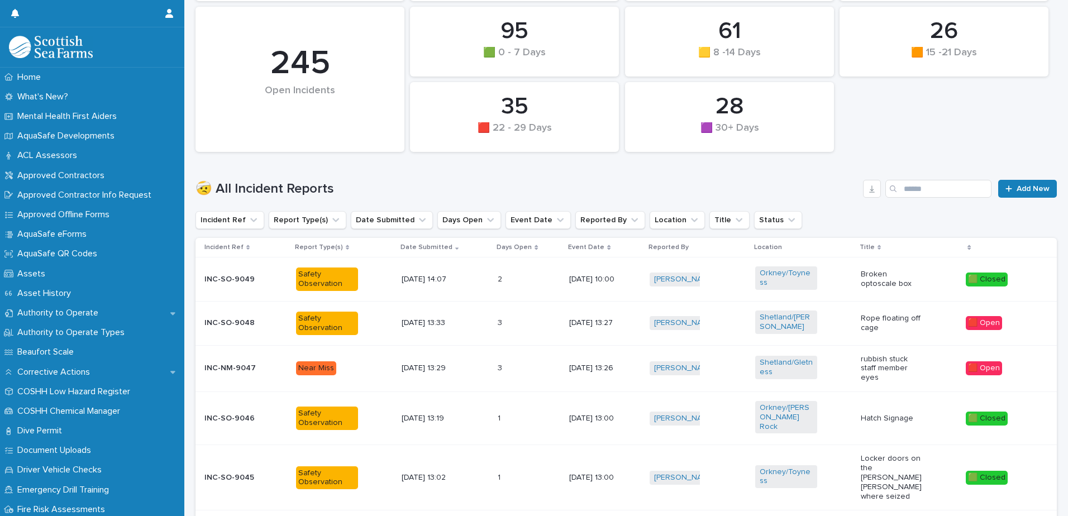
scroll to position [171, 0]
